Goal: Information Seeking & Learning: Learn about a topic

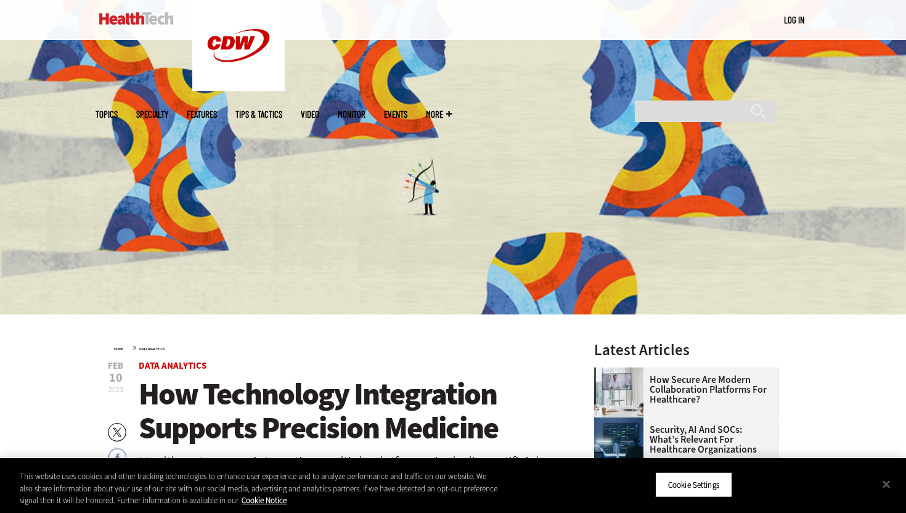
scroll to position [81, 0]
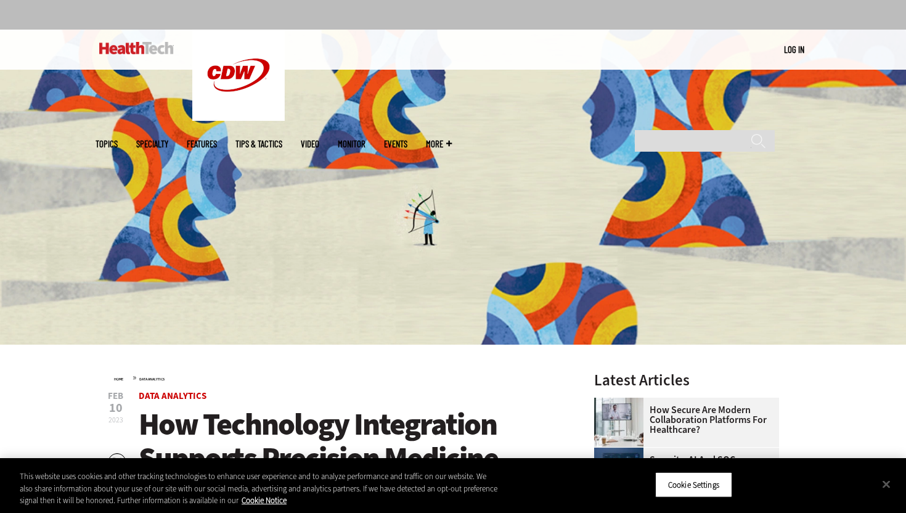
click at [156, 47] on img at bounding box center [136, 48] width 75 height 12
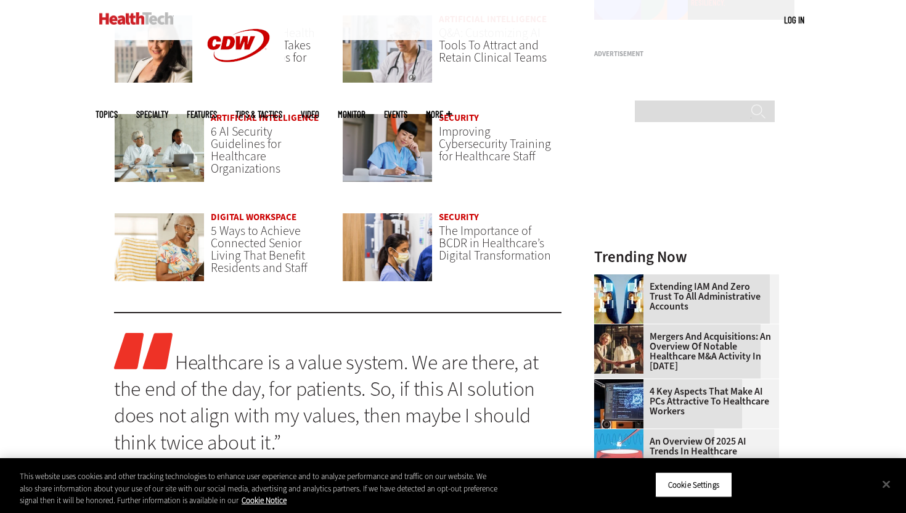
scroll to position [1068, 0]
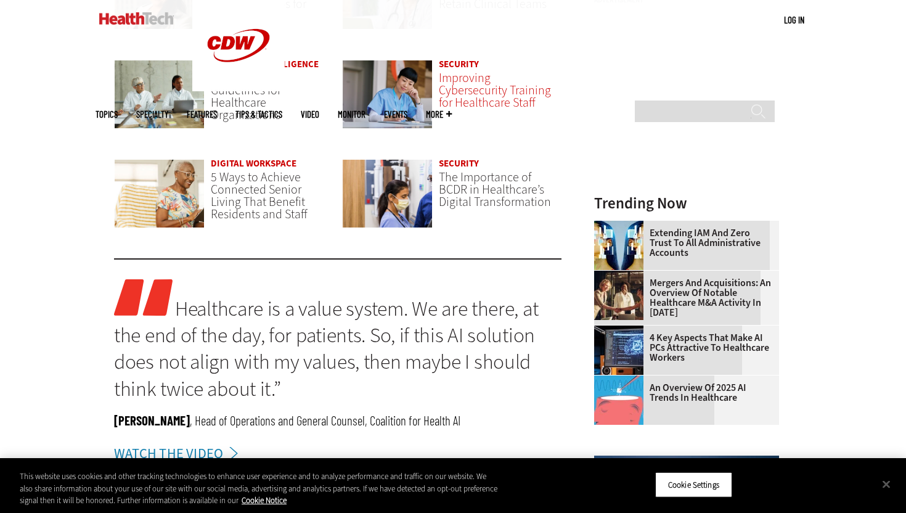
click at [467, 73] on span "Improving Cybersecurity Training for Healthcare Staff" at bounding box center [495, 90] width 112 height 41
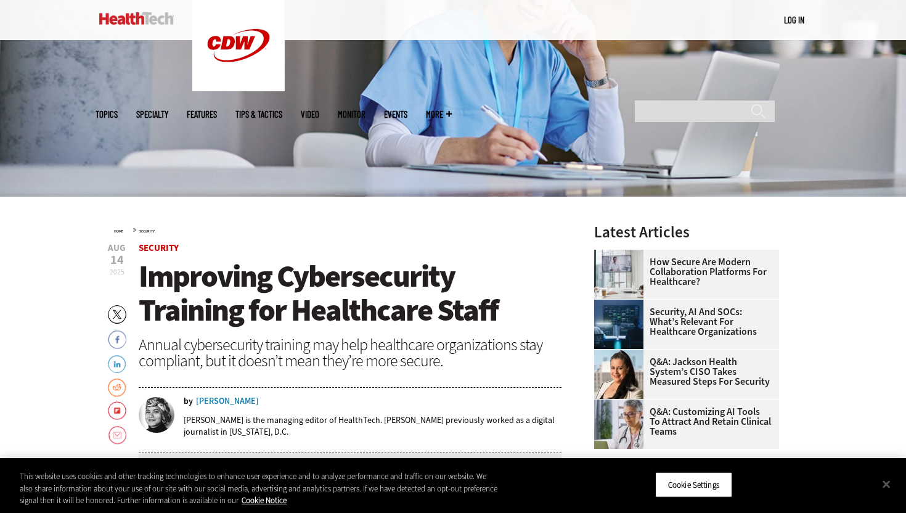
scroll to position [231, 0]
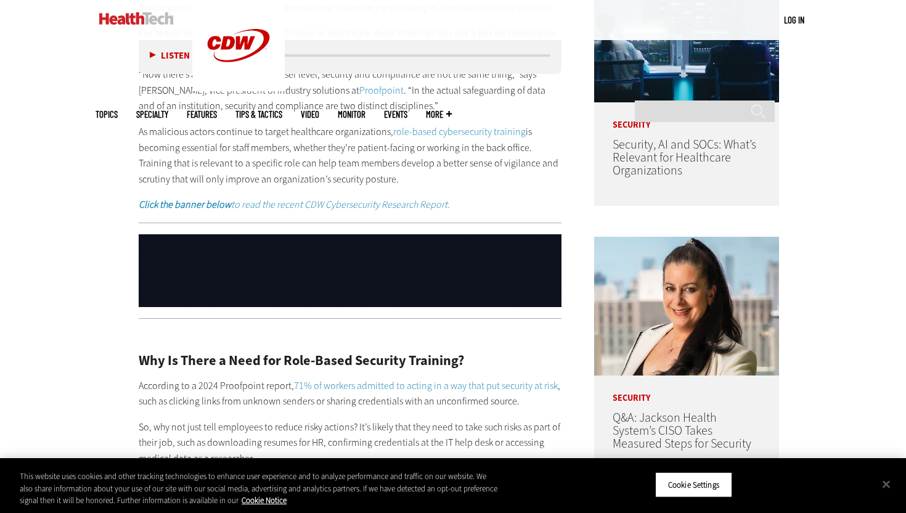
scroll to position [744, 0]
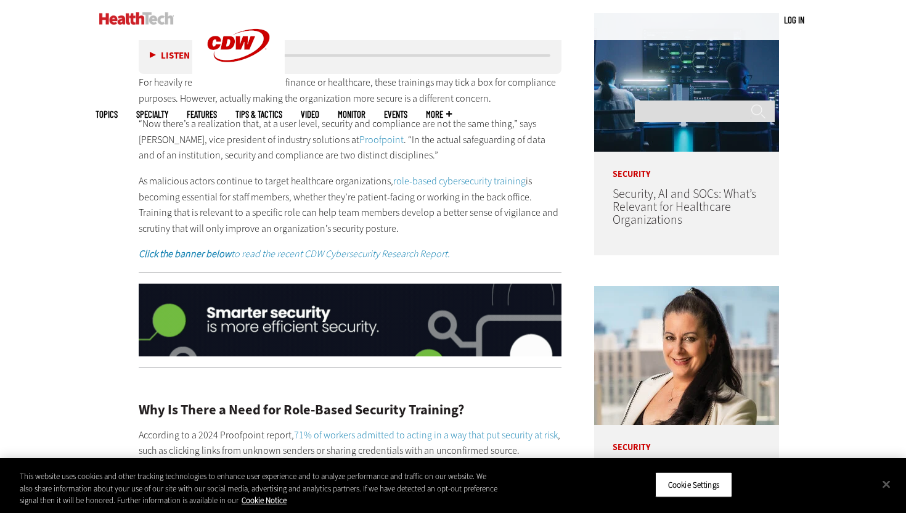
scroll to position [697, 0]
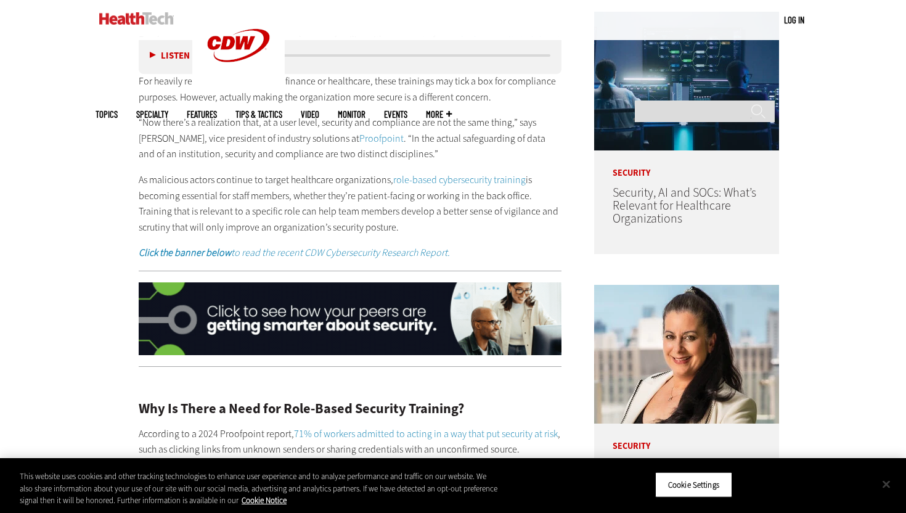
click at [883, 481] on button "Close" at bounding box center [885, 483] width 27 height 27
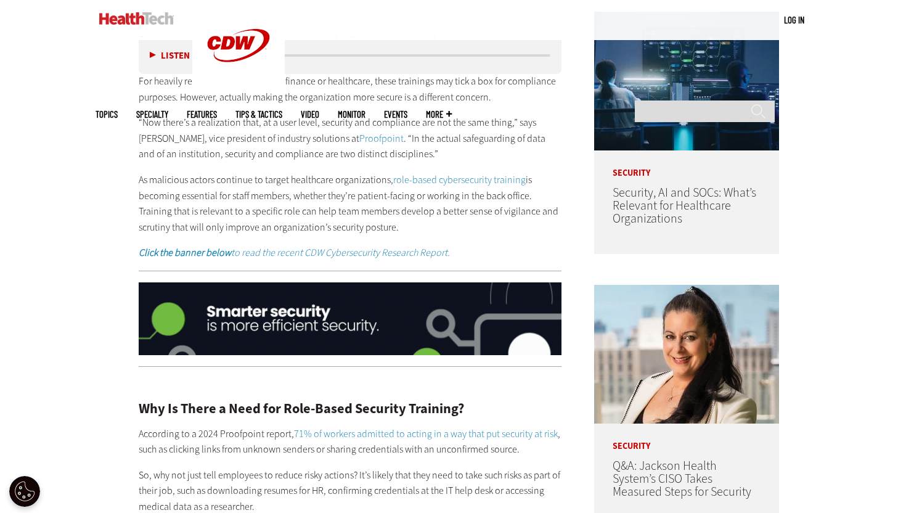
click at [554, 402] on h2 "Why Is There a Need for Role-Based Security Training?" at bounding box center [350, 409] width 423 height 14
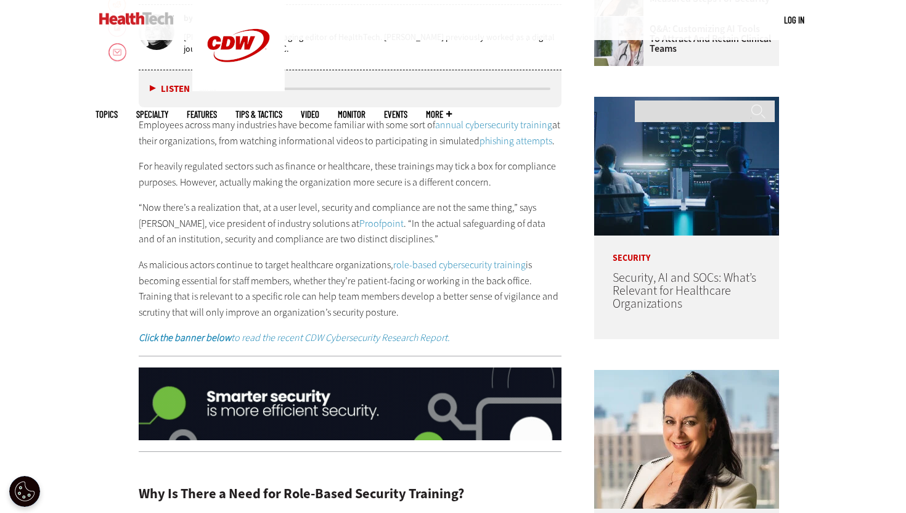
scroll to position [589, 0]
